Goal: Information Seeking & Learning: Learn about a topic

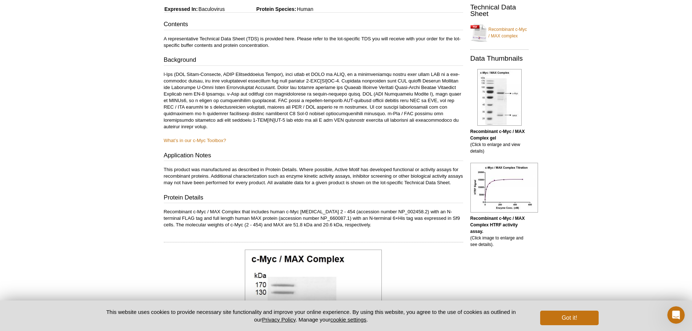
scroll to position [130, 0]
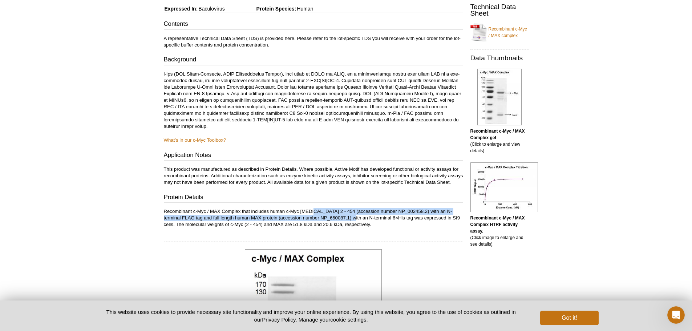
drag, startPoint x: 313, startPoint y: 217, endPoint x: 342, endPoint y: 224, distance: 29.9
click at [342, 224] on p "Recombinant c-Myc / MAX Complex that includes human c-Myc [MEDICAL_DATA] 2 - 45…" at bounding box center [313, 218] width 299 height 20
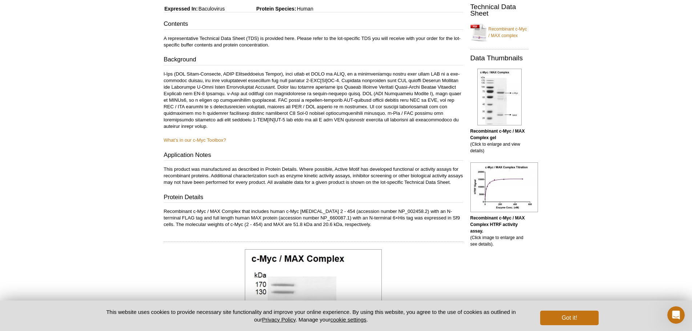
click at [277, 216] on p "Recombinant c-Myc / MAX Complex that includes human c-Myc [MEDICAL_DATA] 2 - 45…" at bounding box center [313, 218] width 299 height 20
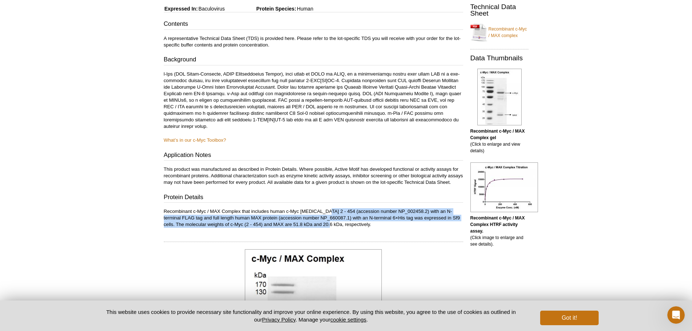
drag, startPoint x: 325, startPoint y: 215, endPoint x: 325, endPoint y: 229, distance: 14.2
click at [325, 228] on p "Recombinant c-Myc / MAX Complex that includes human c-Myc [MEDICAL_DATA] 2 - 45…" at bounding box center [313, 218] width 299 height 20
click at [506, 101] on img at bounding box center [499, 97] width 44 height 57
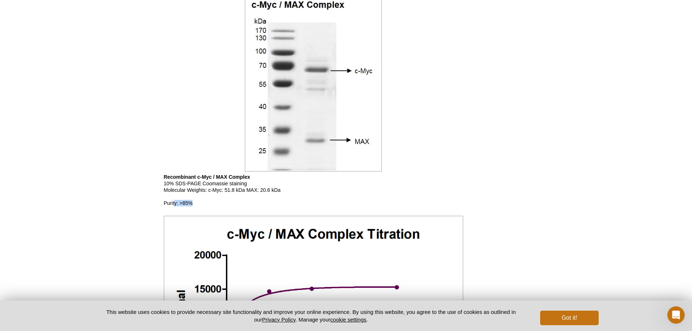
drag, startPoint x: 195, startPoint y: 211, endPoint x: 174, endPoint y: 210, distance: 21.1
click at [174, 206] on p "Recombinant c-Myc / MAX Complex 10% SDS-PAGE Coomassie staining Molecular Weigh…" at bounding box center [313, 190] width 299 height 33
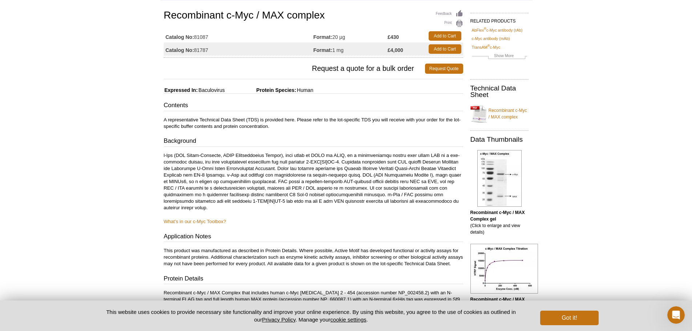
scroll to position [141, 0]
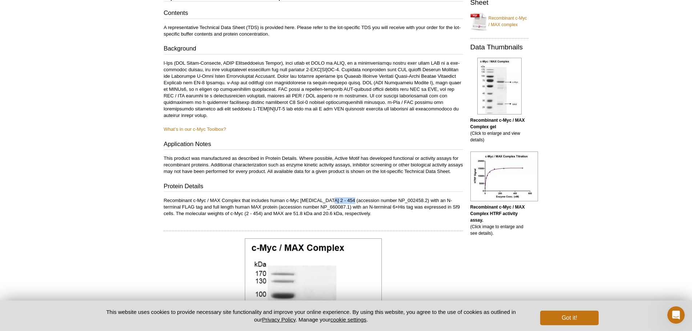
drag, startPoint x: 328, startPoint y: 206, endPoint x: 347, endPoint y: 205, distance: 18.9
click at [347, 205] on p "Recombinant c-Myc / MAX Complex that includes human c-Myc [MEDICAL_DATA] 2 - 45…" at bounding box center [313, 207] width 299 height 20
drag, startPoint x: 353, startPoint y: 212, endPoint x: 455, endPoint y: 214, distance: 102.1
click at [455, 214] on p "Recombinant c-Myc / MAX Complex that includes human c-Myc [MEDICAL_DATA] 2 - 45…" at bounding box center [313, 207] width 299 height 20
click at [208, 208] on p "Recombinant c-Myc / MAX Complex that includes human c-Myc [MEDICAL_DATA] 2 - 45…" at bounding box center [313, 207] width 299 height 20
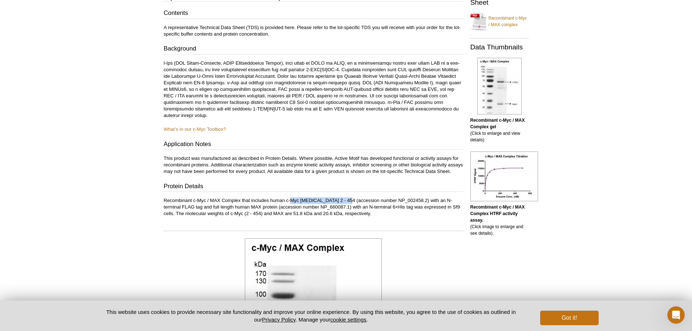
drag, startPoint x: 291, startPoint y: 206, endPoint x: 345, endPoint y: 205, distance: 53.7
click at [345, 205] on p "Recombinant c-Myc / MAX Complex that includes human c-Myc [MEDICAL_DATA] 2 - 45…" at bounding box center [313, 207] width 299 height 20
click at [175, 214] on p "Recombinant c-Myc / MAX Complex that includes human c-Myc [MEDICAL_DATA] 2 - 45…" at bounding box center [313, 207] width 299 height 20
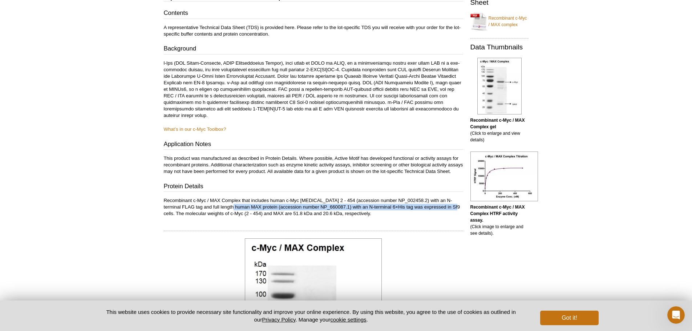
drag, startPoint x: 221, startPoint y: 212, endPoint x: 445, endPoint y: 216, distance: 223.3
click at [445, 216] on p "Recombinant c-Myc / MAX Complex that includes human c-Myc [MEDICAL_DATA] 2 - 45…" at bounding box center [313, 207] width 299 height 20
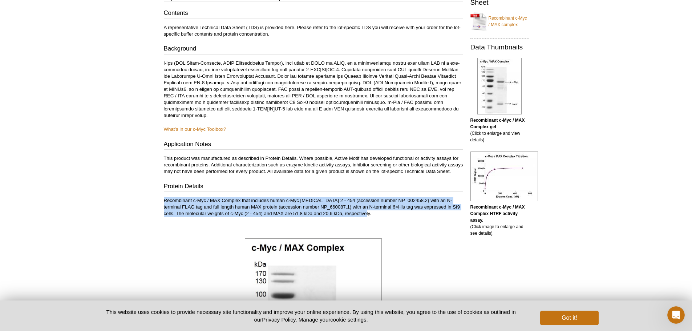
drag, startPoint x: 362, startPoint y: 219, endPoint x: 146, endPoint y: 210, distance: 216.6
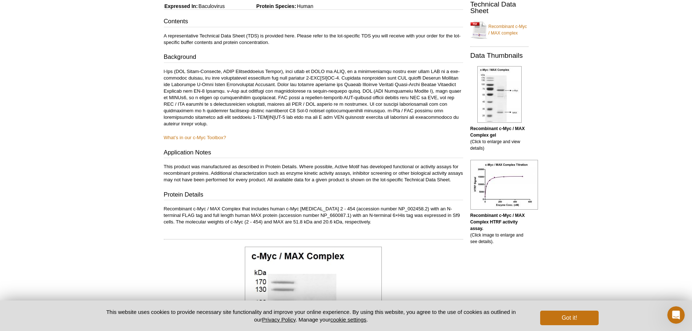
scroll to position [133, 0]
drag, startPoint x: 167, startPoint y: 213, endPoint x: 310, endPoint y: 215, distance: 143.4
click at [310, 215] on p "Recombinant c-Myc / MAX Complex that includes human c-Myc [MEDICAL_DATA] 2 - 45…" at bounding box center [313, 215] width 299 height 20
click at [310, 200] on h3 "Protein Details" at bounding box center [313, 195] width 299 height 10
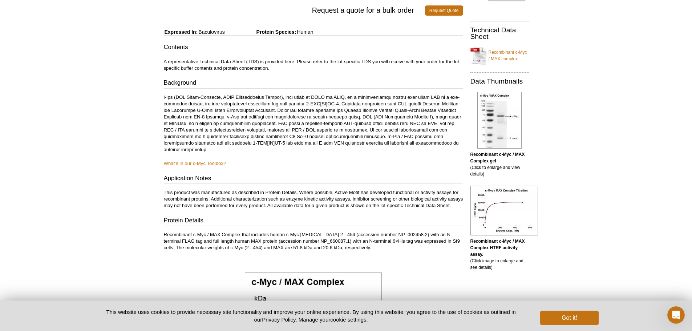
scroll to position [107, 0]
click at [496, 55] on link "Recombinant c-Myc / MAX complex" at bounding box center [499, 56] width 58 height 22
